Goal: Information Seeking & Learning: Check status

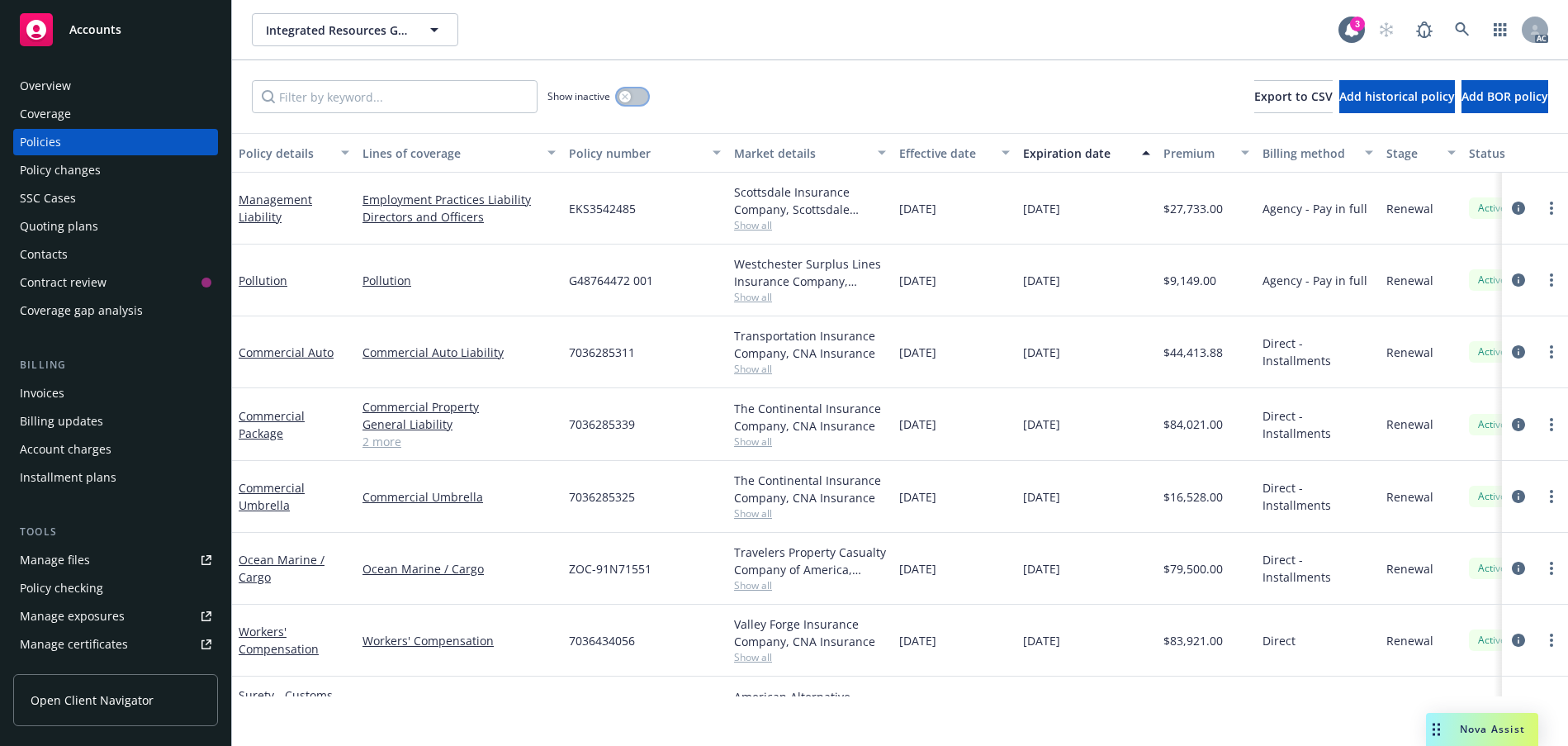
click at [630, 102] on div "button" at bounding box center [624, 96] width 11 height 11
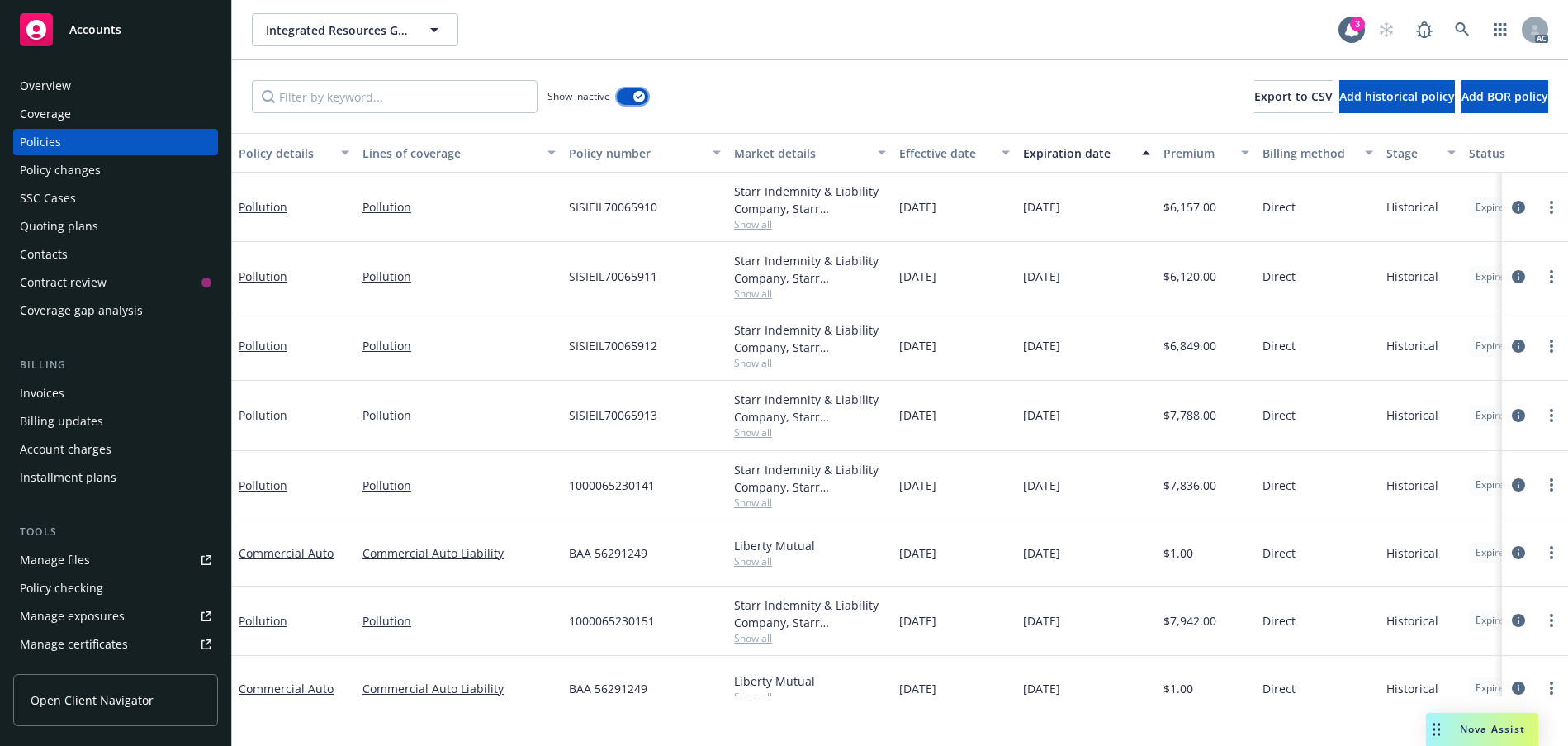
click at [642, 99] on icon "button" at bounding box center [639, 96] width 7 height 5
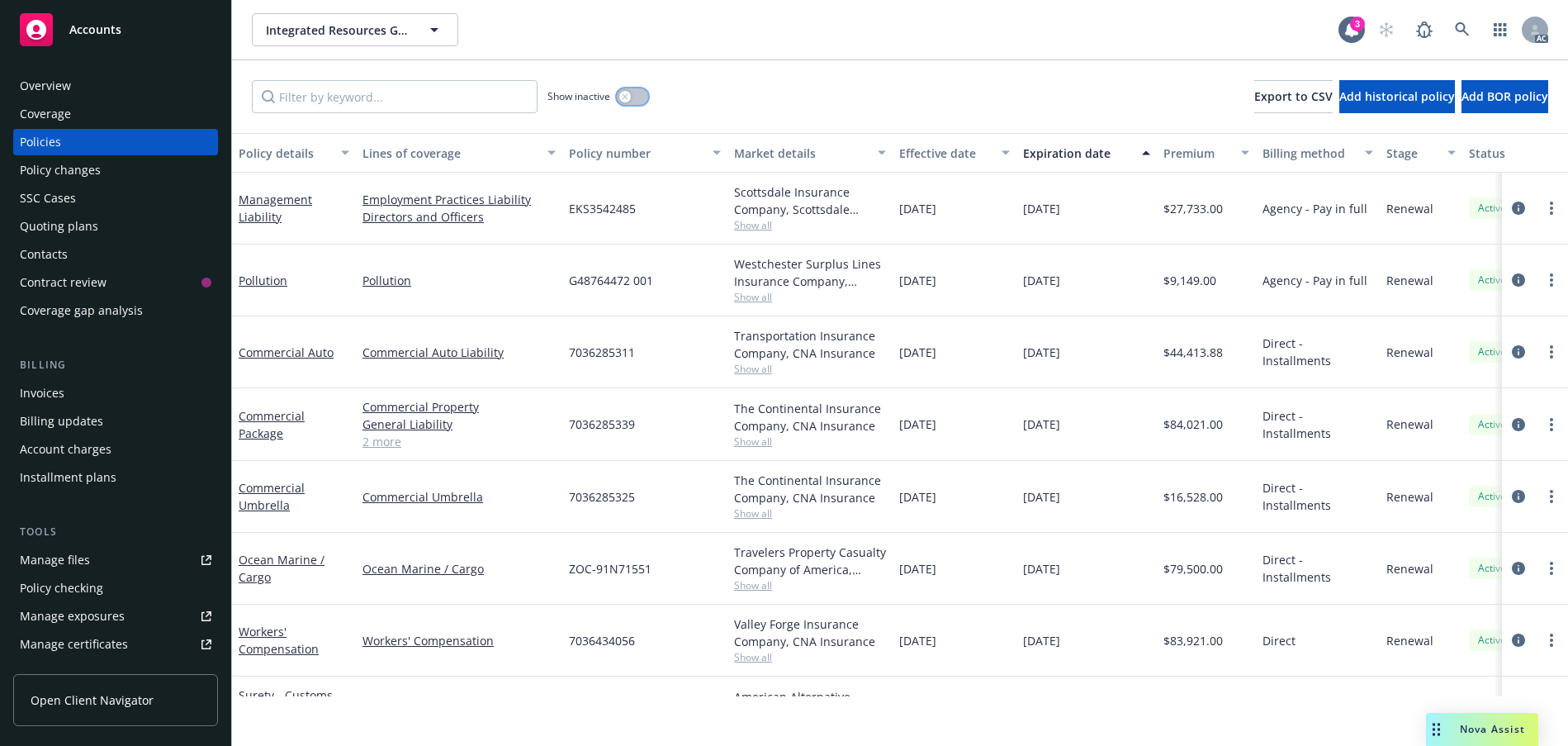
click at [648, 105] on button "button" at bounding box center [632, 96] width 31 height 17
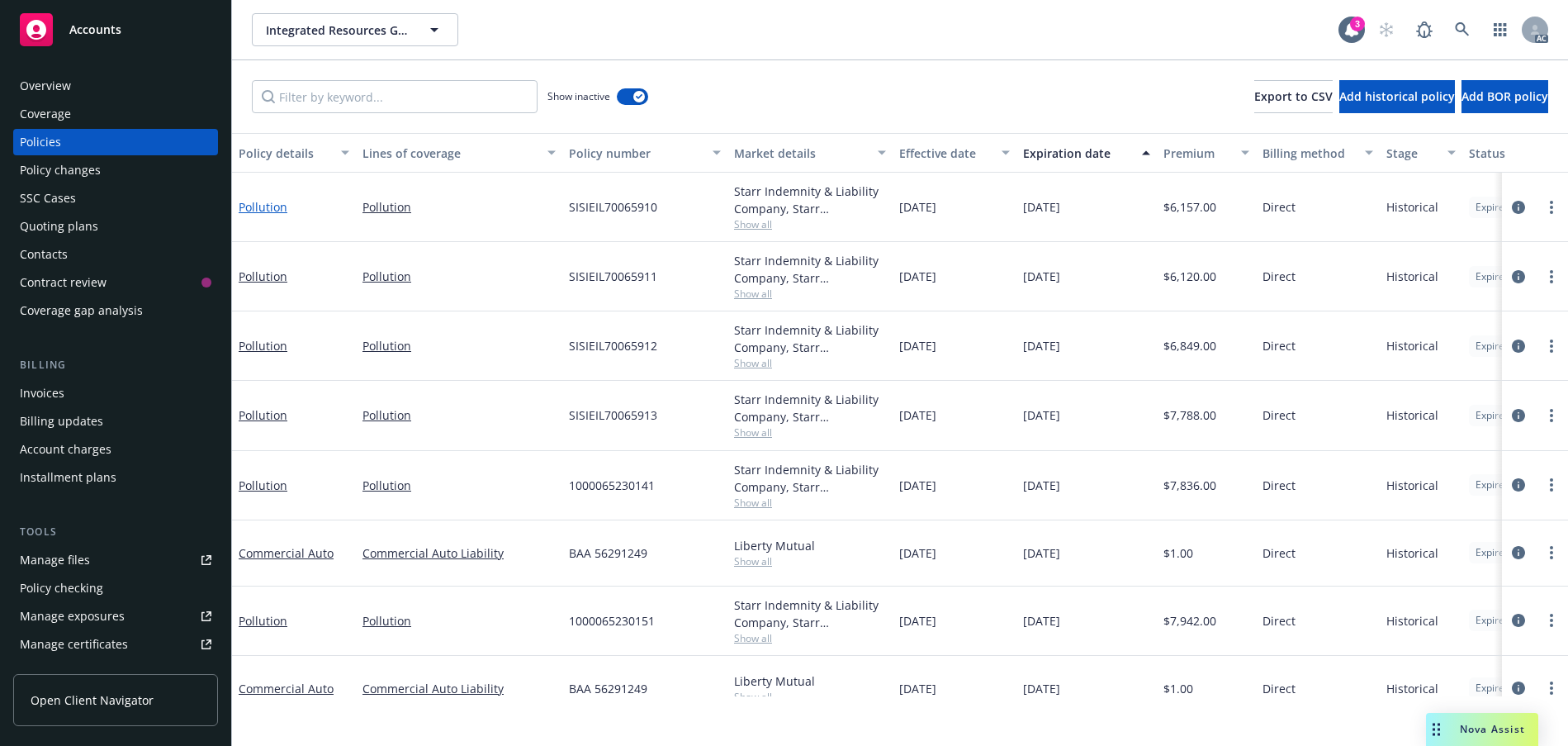
click at [277, 215] on link "Pollution" at bounding box center [263, 207] width 49 height 16
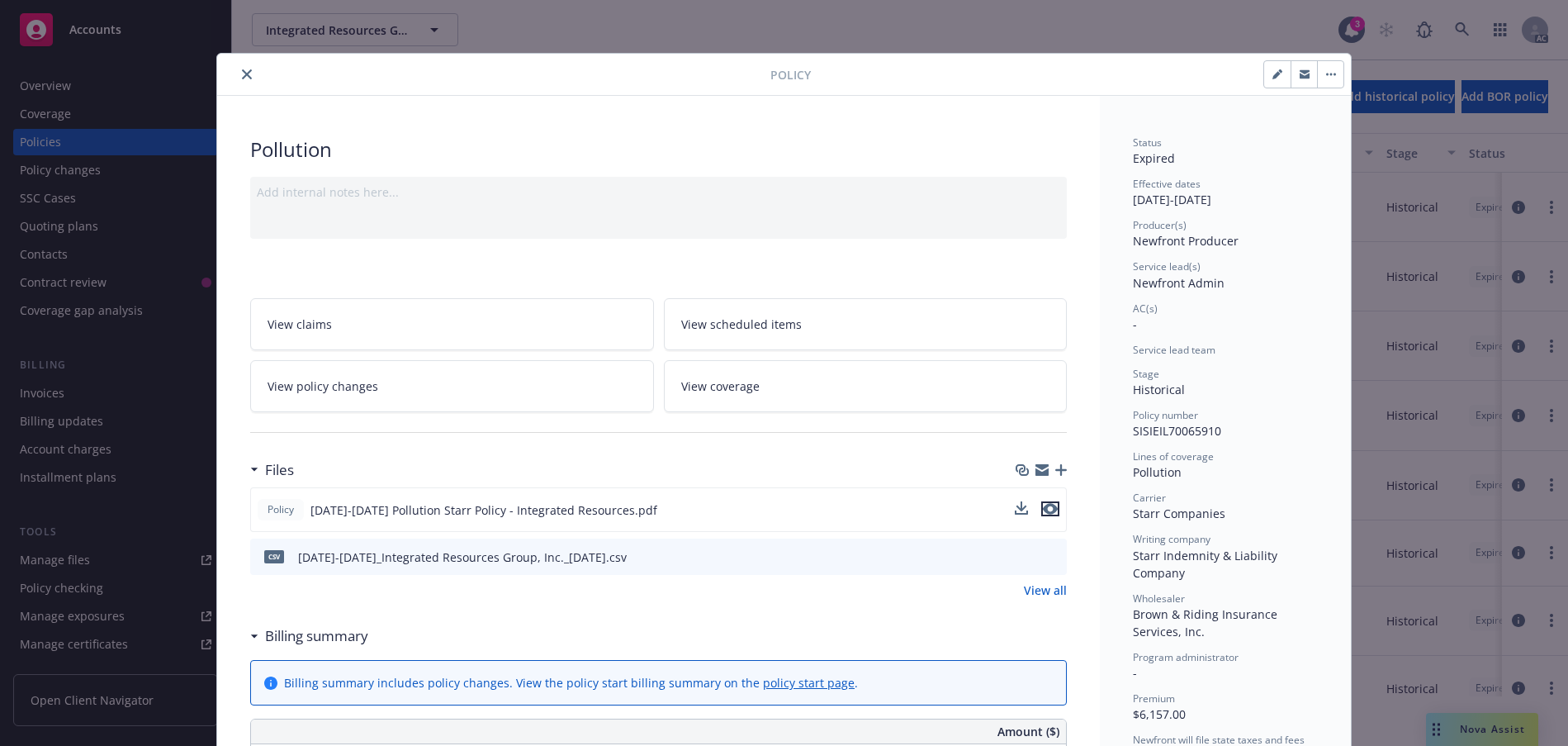
click at [1044, 514] on icon "preview file" at bounding box center [1050, 508] width 15 height 11
click at [252, 79] on icon "close" at bounding box center [247, 74] width 10 height 10
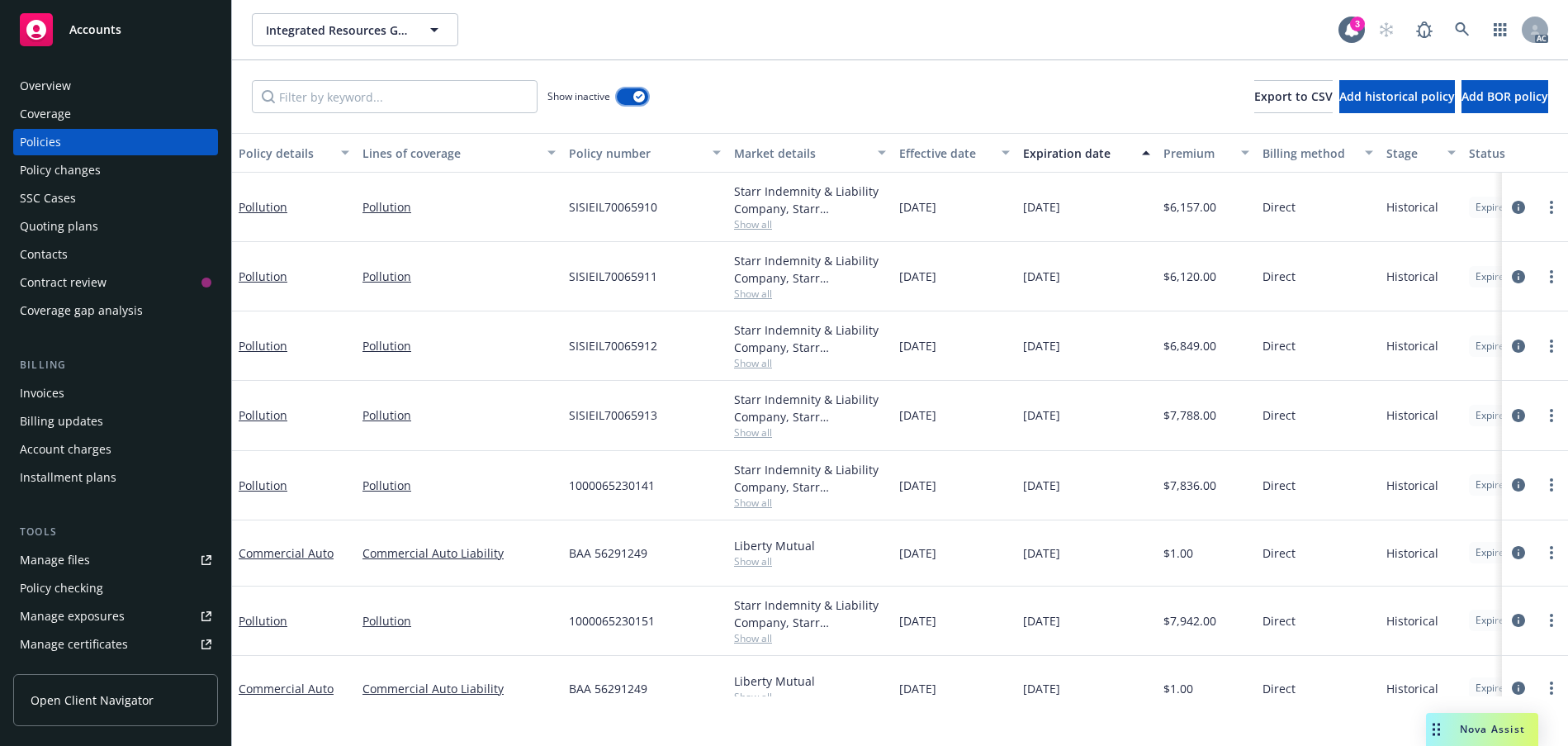
click at [645, 102] on div "button" at bounding box center [638, 96] width 11 height 11
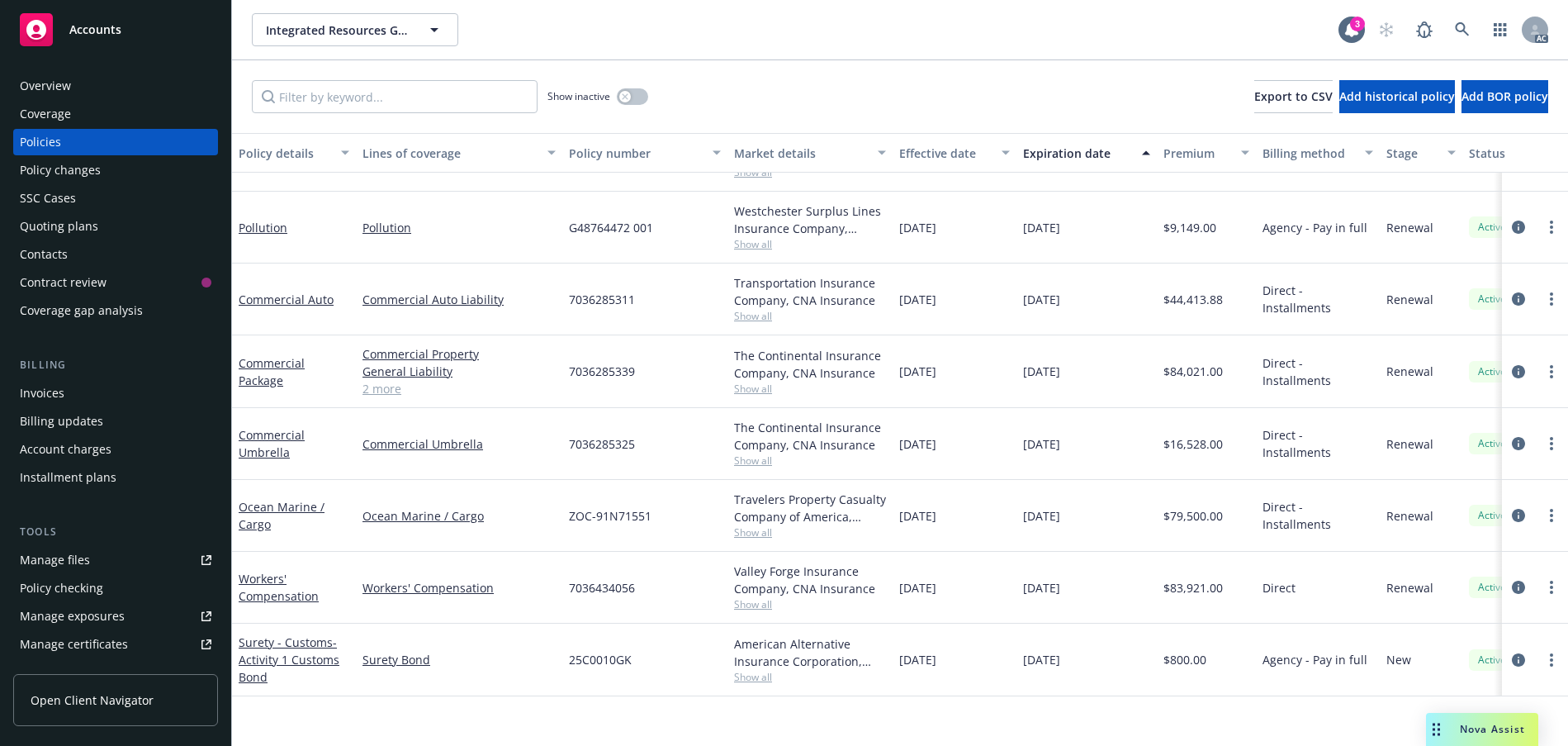
scroll to position [170, 0]
click at [648, 105] on button "button" at bounding box center [632, 96] width 31 height 17
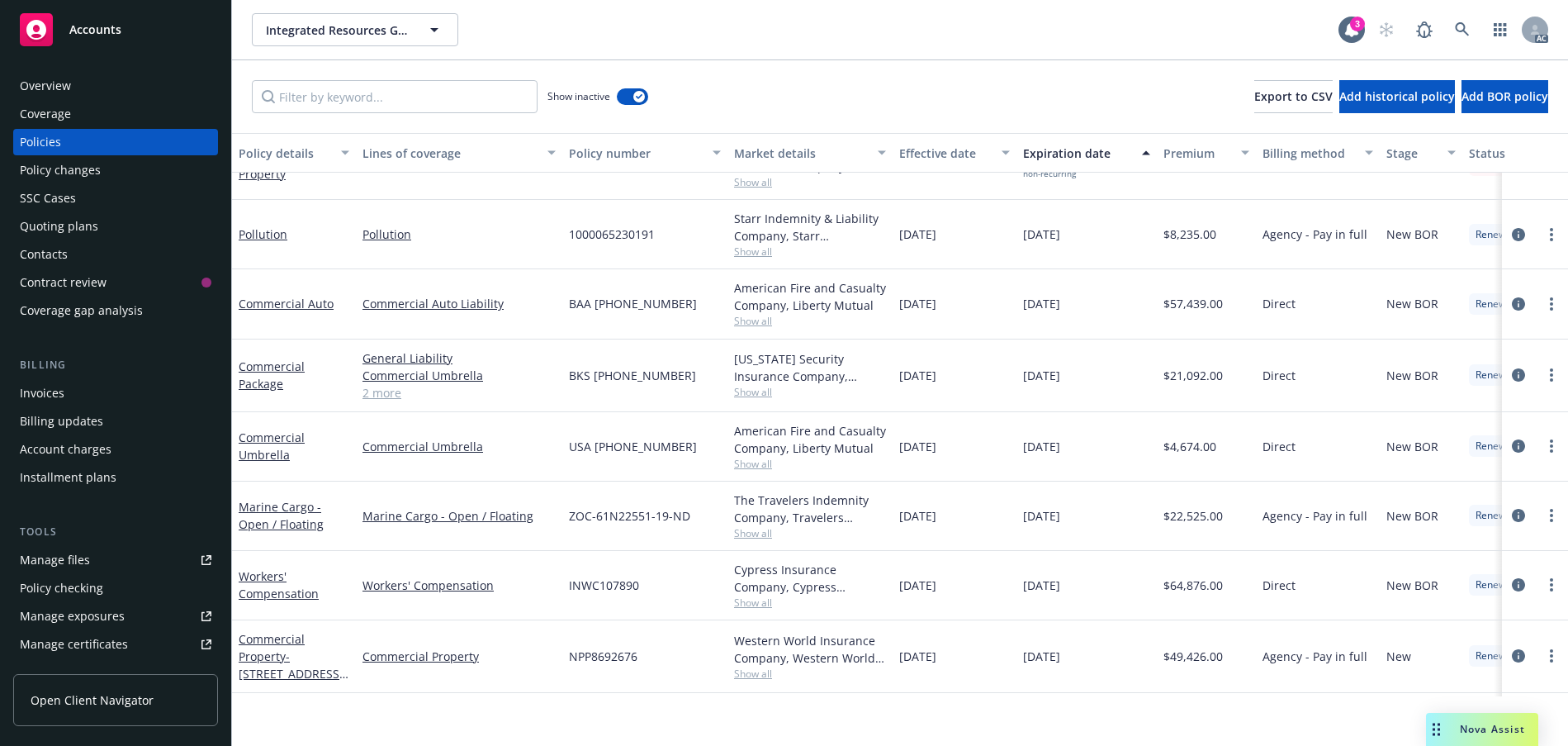
scroll to position [1764, 0]
click at [278, 391] on link "Commercial Package" at bounding box center [272, 374] width 66 height 33
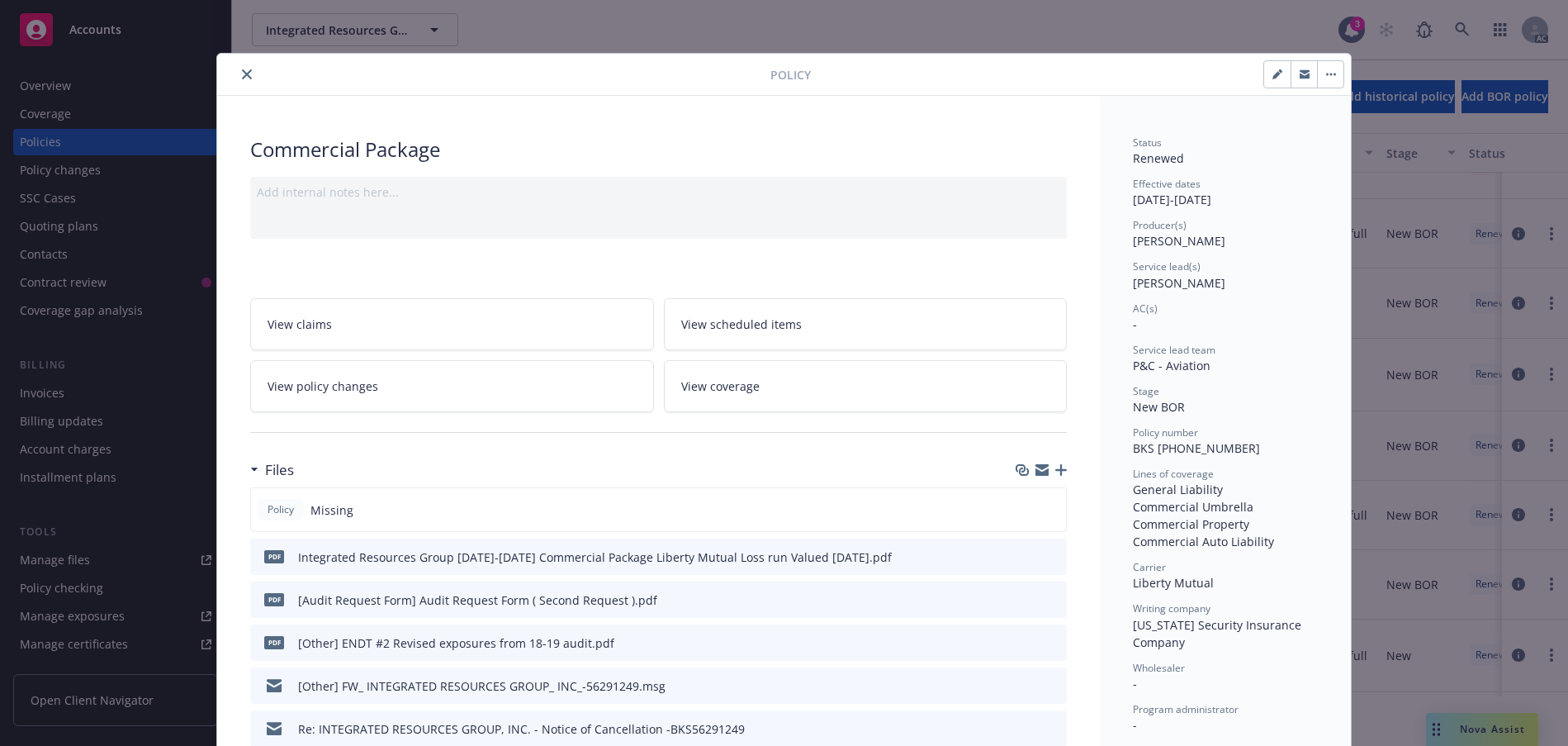
click at [252, 79] on icon "close" at bounding box center [247, 74] width 10 height 10
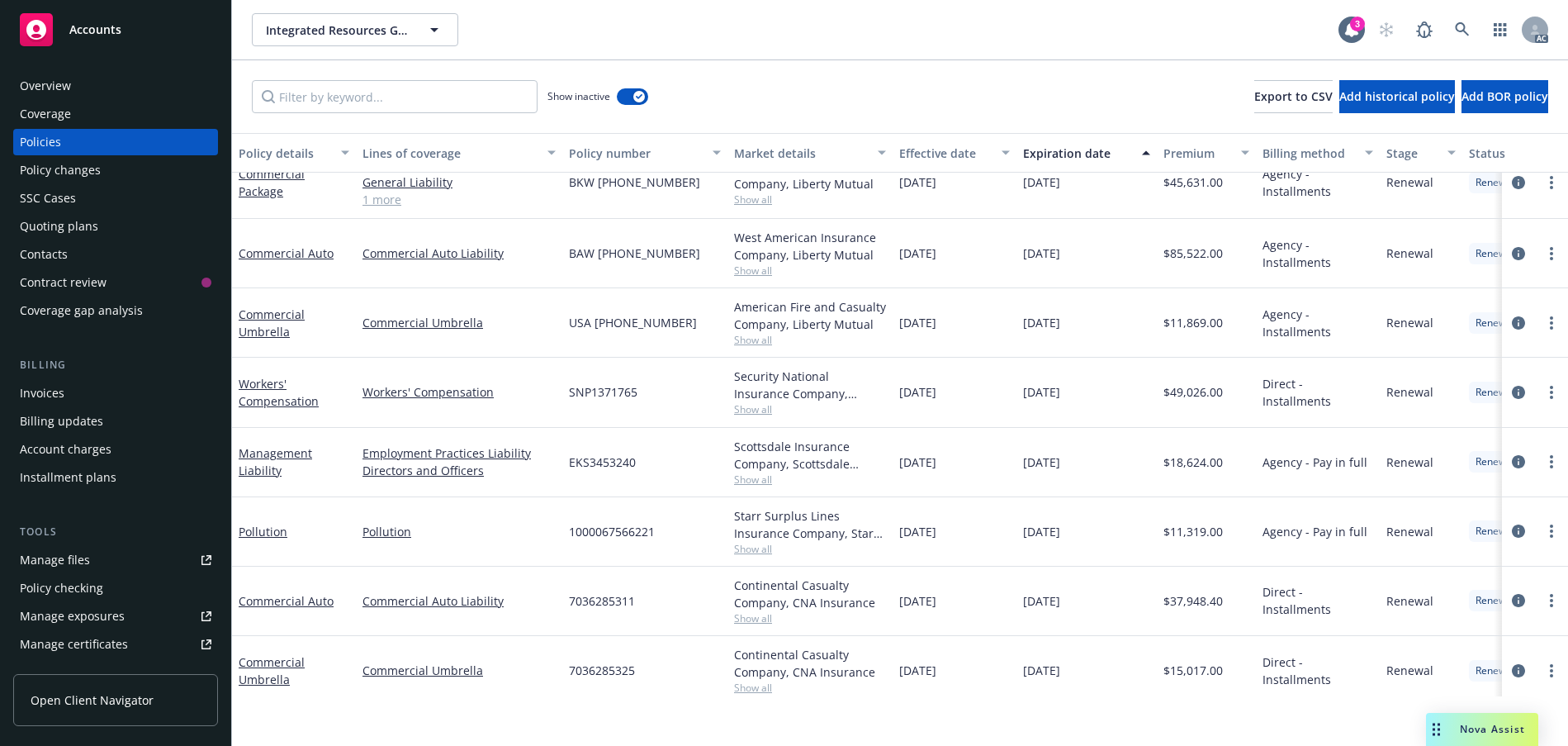
scroll to position [2920, 0]
